Goal: Use online tool/utility: Utilize a website feature to perform a specific function

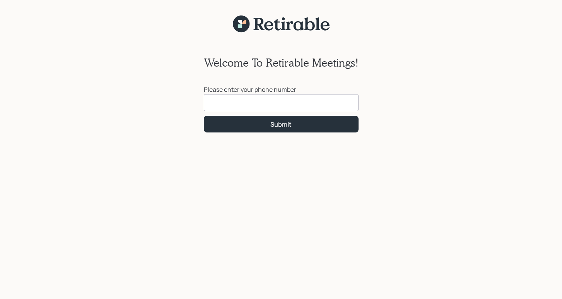
click at [223, 104] on input at bounding box center [281, 102] width 155 height 17
type input "[PHONE_NUMBER]"
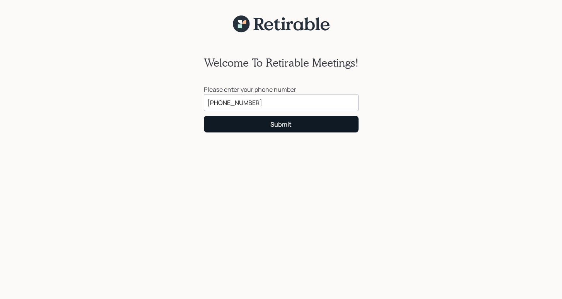
click at [224, 118] on button "Submit" at bounding box center [281, 124] width 155 height 17
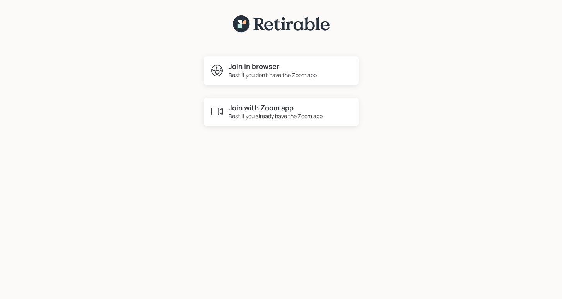
click at [245, 78] on div "Best if you don't have the Zoom app" at bounding box center [273, 75] width 88 height 8
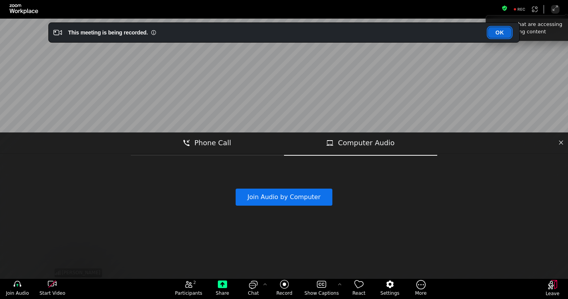
click at [508, 34] on button "OK" at bounding box center [500, 32] width 24 height 11
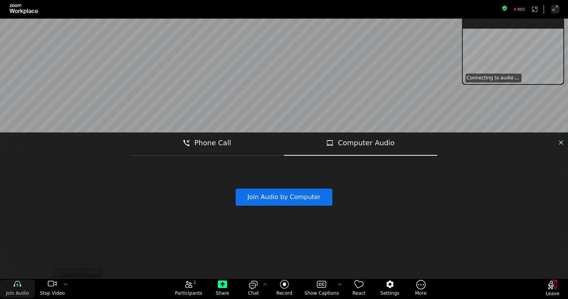
click at [19, 288] on icon "join audio" at bounding box center [17, 283] width 9 height 9
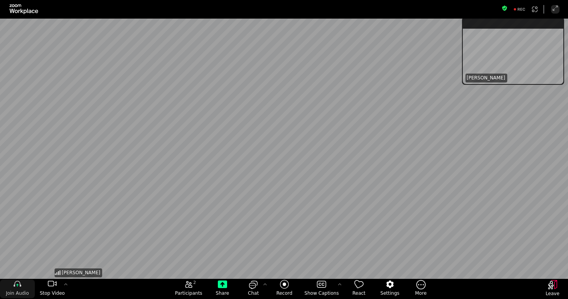
click at [23, 294] on span "Join Audio" at bounding box center [17, 293] width 23 height 6
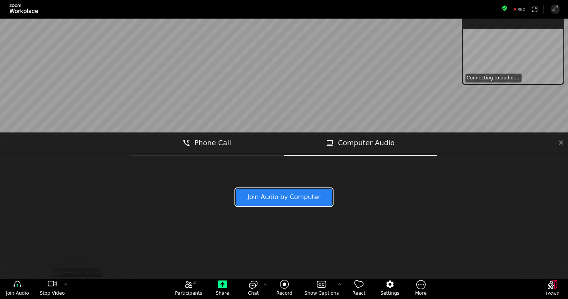
click at [268, 193] on button "Join Audio by Computer" at bounding box center [284, 196] width 97 height 17
